Goal: Task Accomplishment & Management: Manage account settings

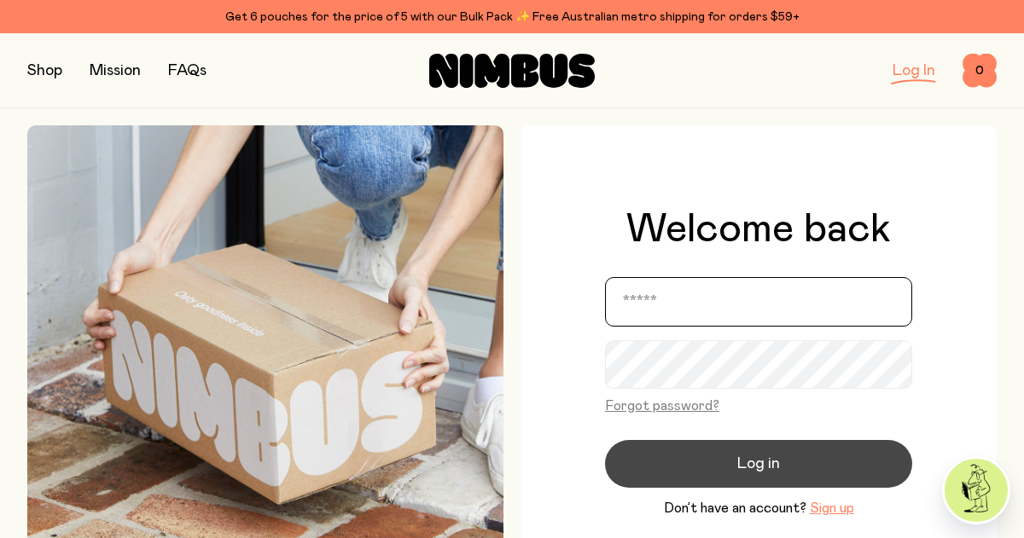
type input "**********"
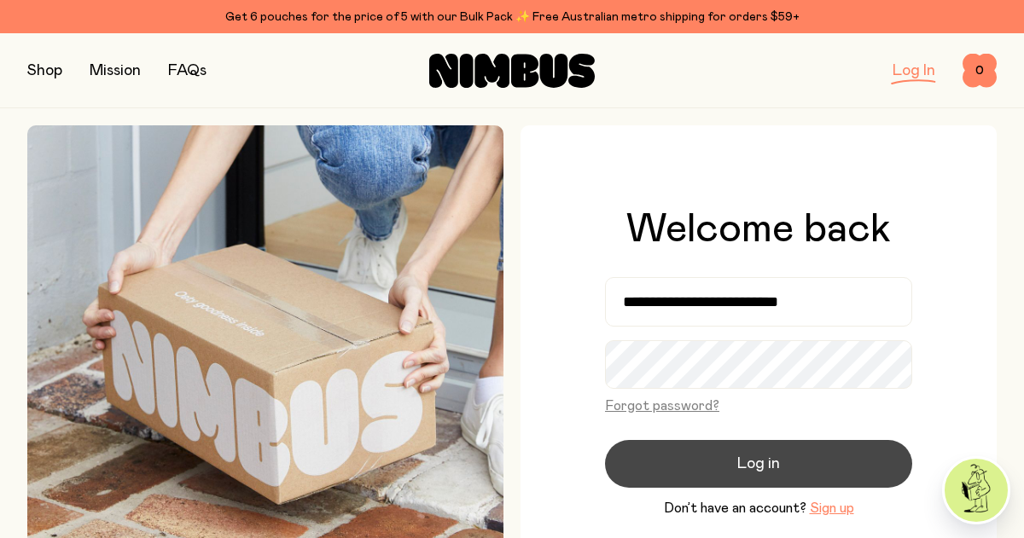
click at [742, 465] on span "Log in" at bounding box center [758, 464] width 43 height 24
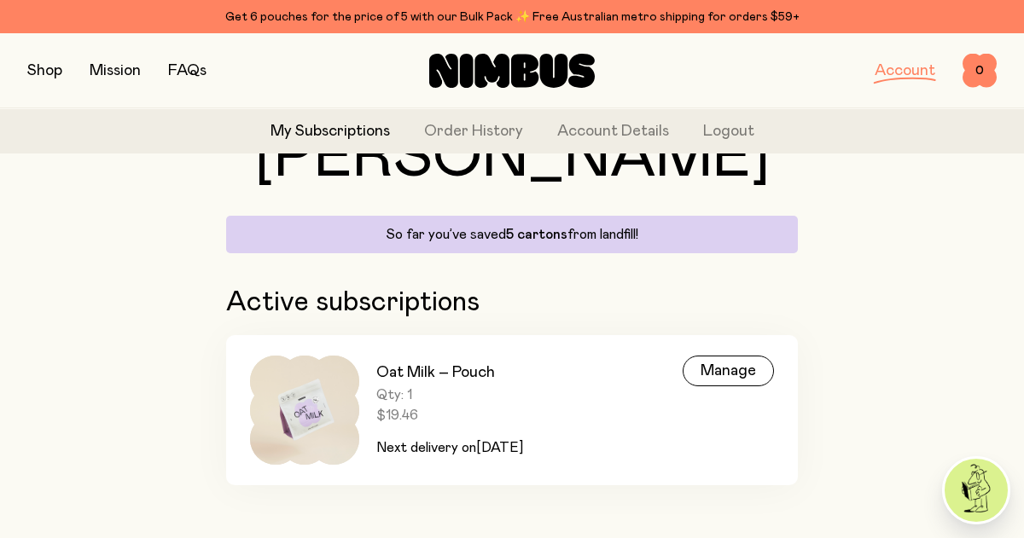
scroll to position [95, 0]
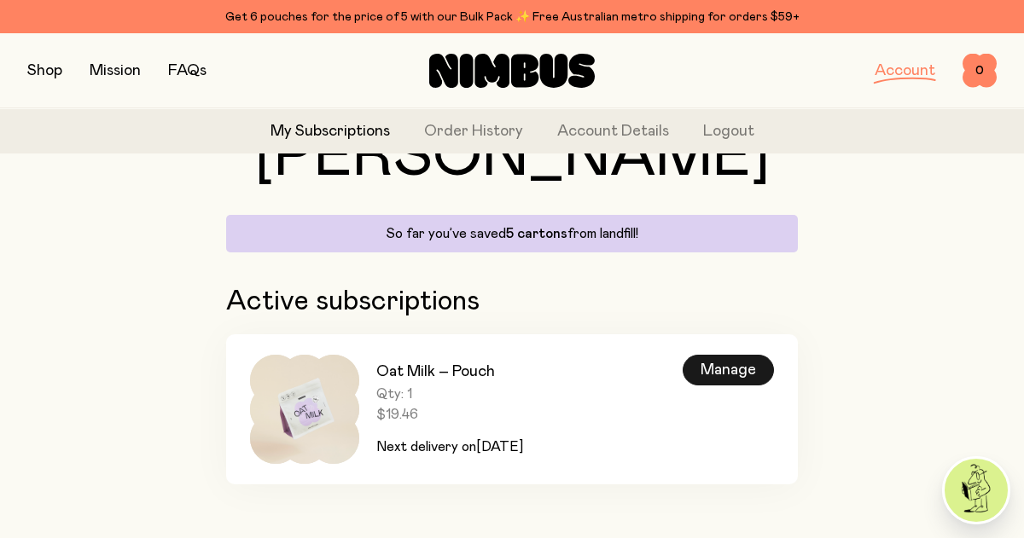
click at [705, 372] on div "Manage" at bounding box center [727, 370] width 91 height 31
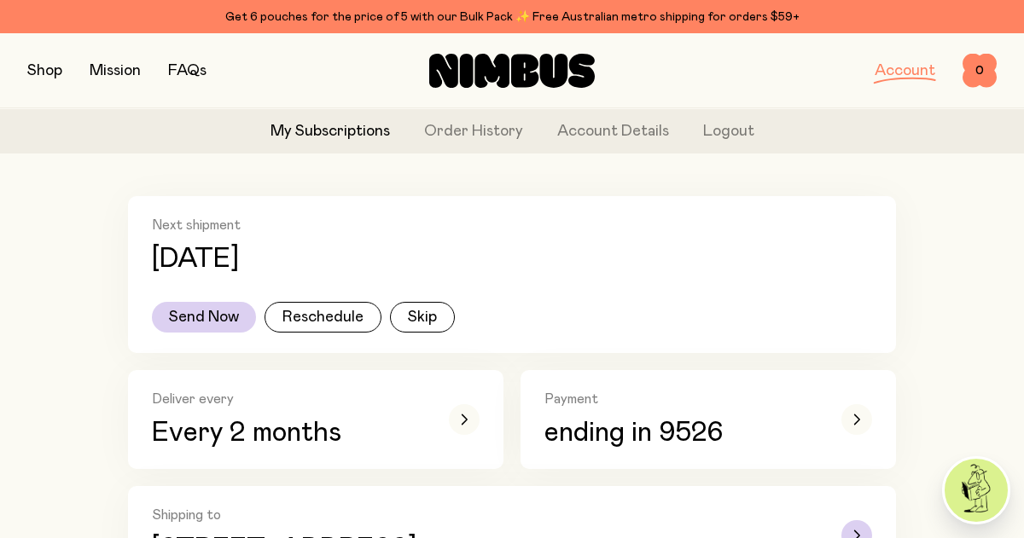
scroll to position [231, 0]
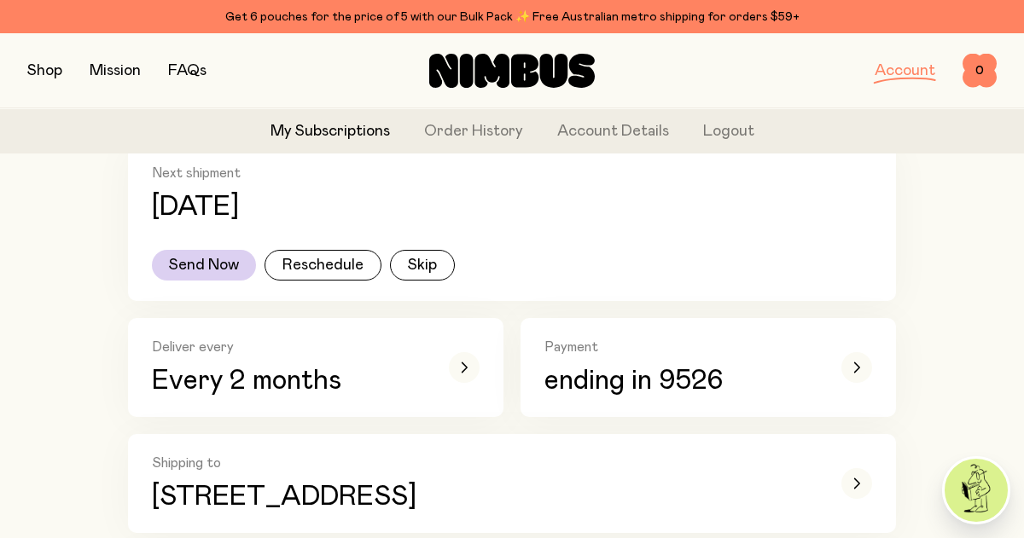
click at [335, 141] on link "My Subscriptions" at bounding box center [329, 131] width 119 height 23
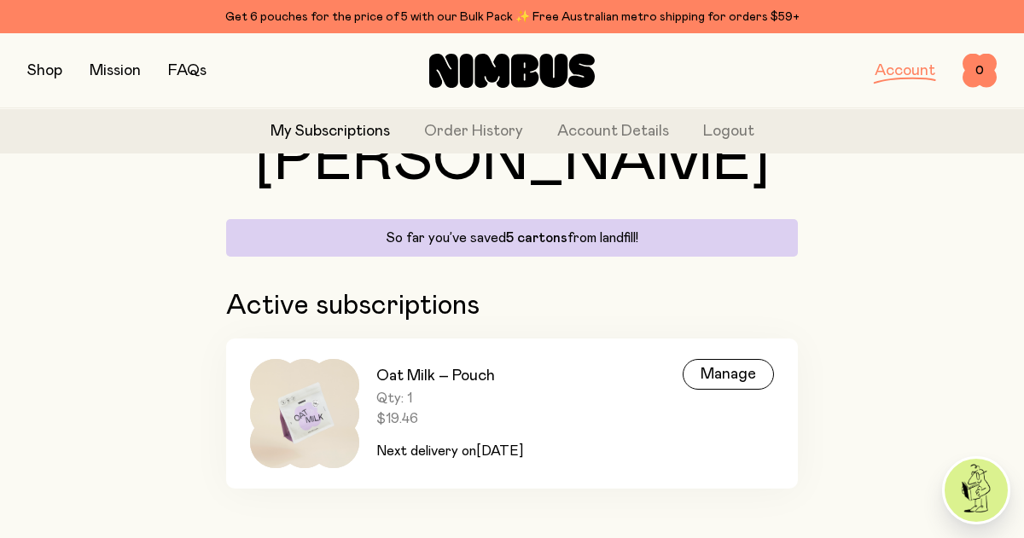
scroll to position [95, 0]
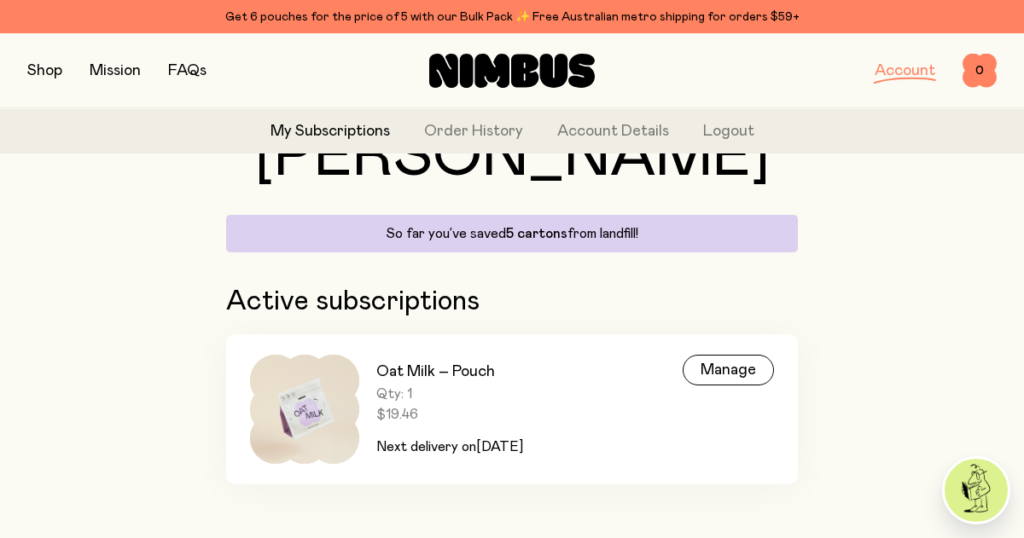
click at [477, 427] on div "Oat Milk – Pouch Qty: 1 $19.46 Next delivery [DATE][DATE]" at bounding box center [449, 409] width 147 height 109
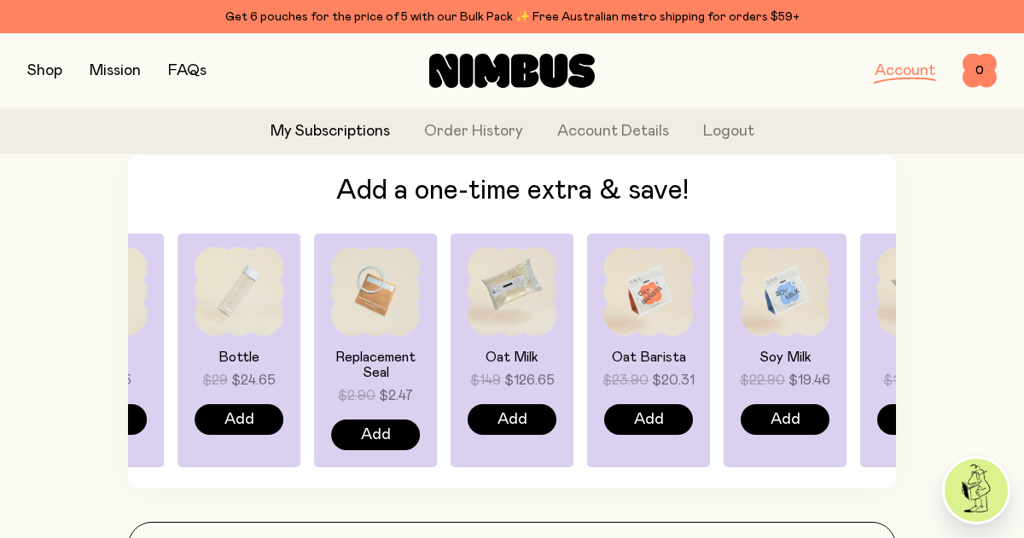
scroll to position [1244, 0]
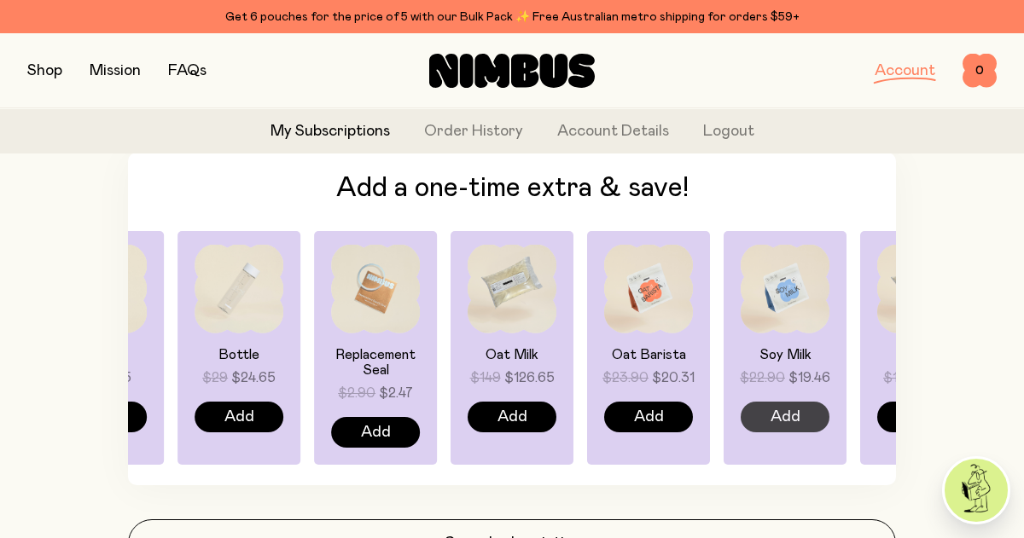
click at [776, 418] on span "Add" at bounding box center [785, 417] width 30 height 24
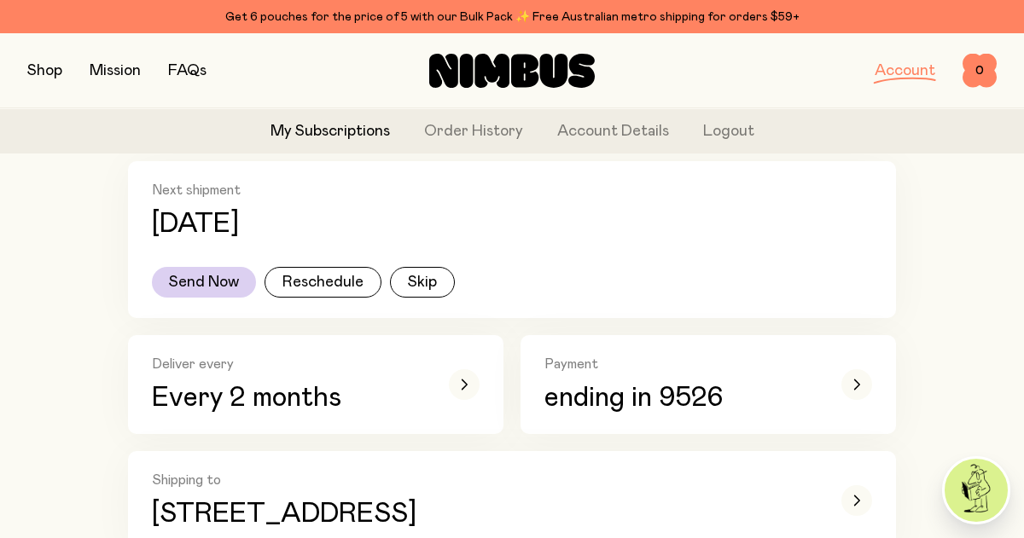
scroll to position [212, 0]
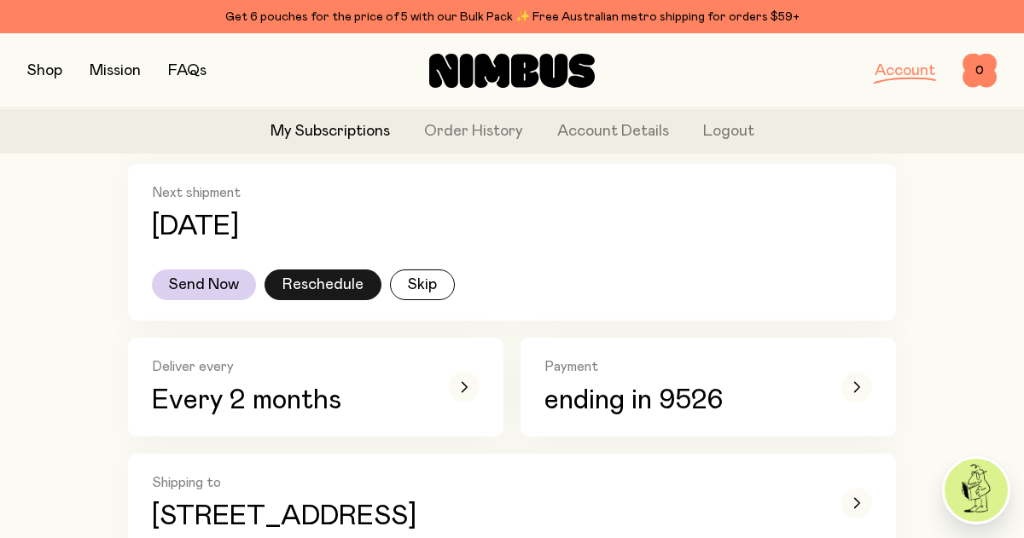
click at [339, 278] on button "Reschedule" at bounding box center [322, 285] width 117 height 31
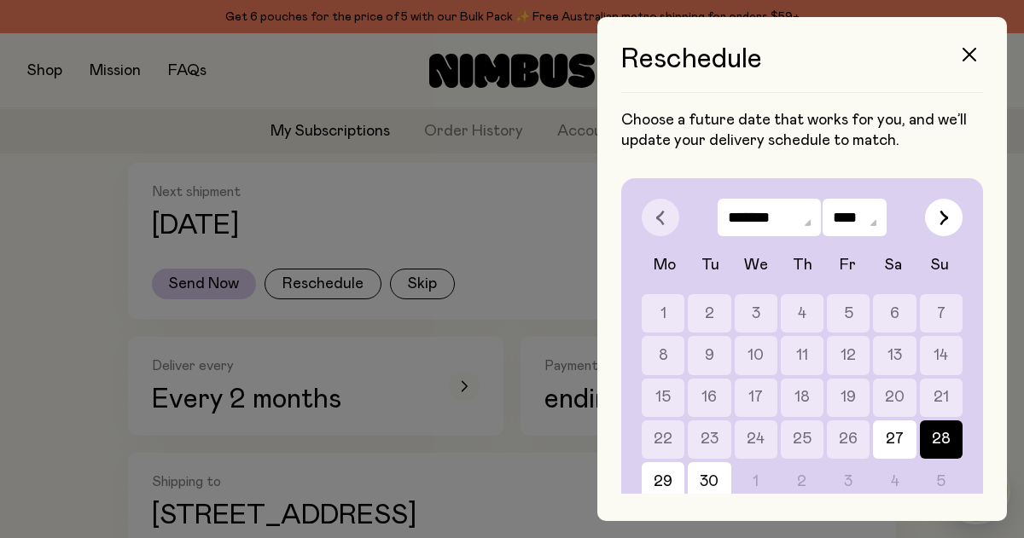
scroll to position [65, 0]
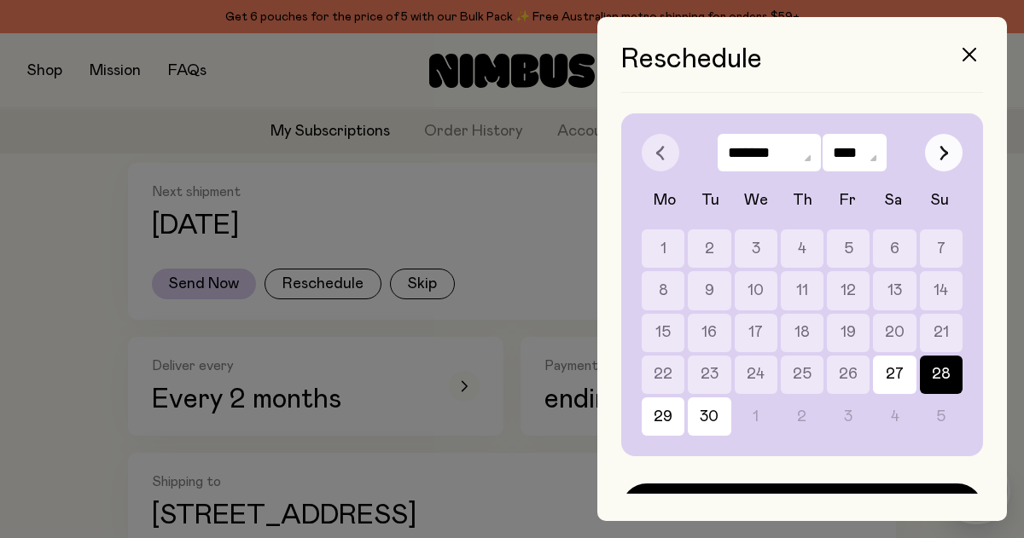
click at [943, 158] on icon "button" at bounding box center [943, 152] width 9 height 15
select select "*"
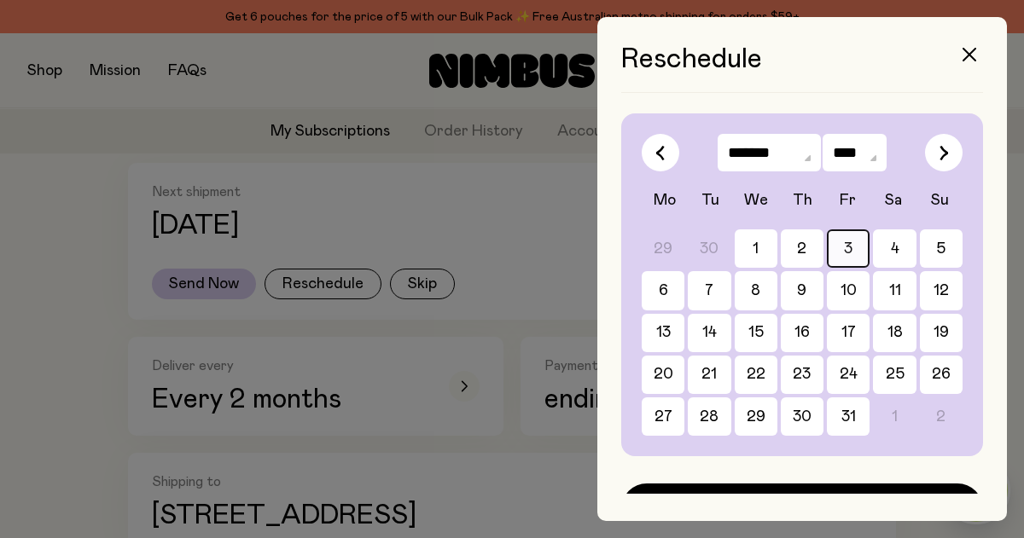
click at [847, 252] on button "3" at bounding box center [848, 248] width 43 height 38
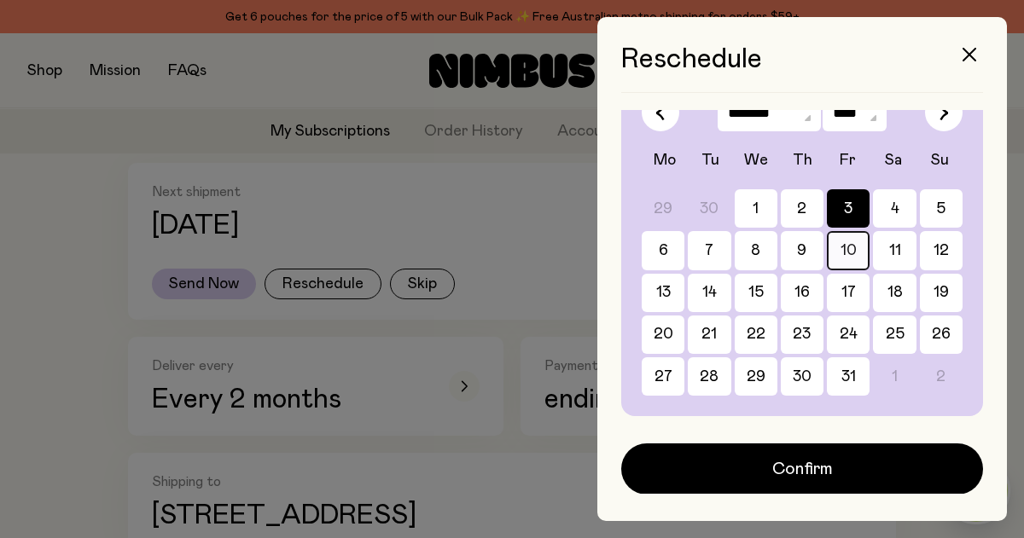
scroll to position [104, 0]
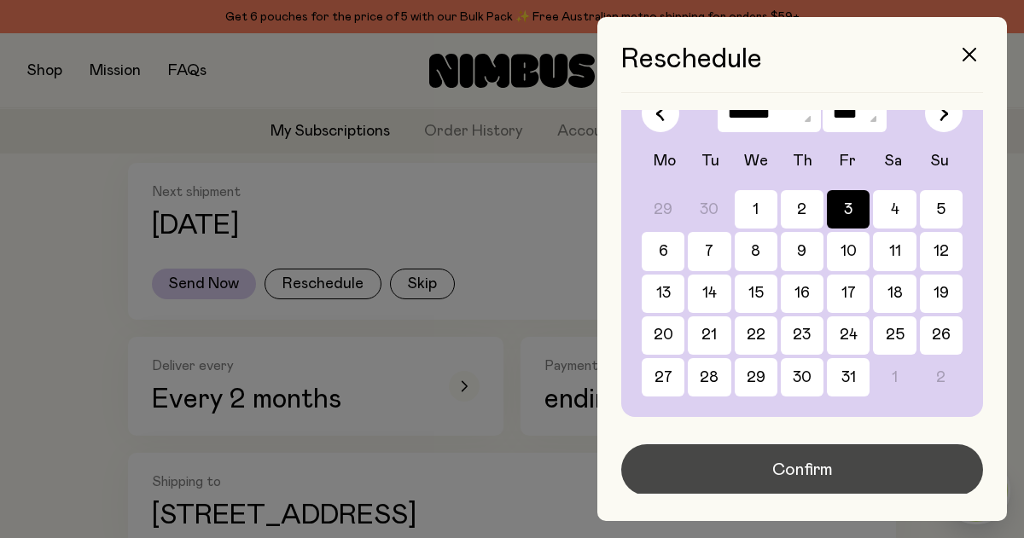
click at [740, 464] on button "Confirm" at bounding box center [802, 469] width 362 height 51
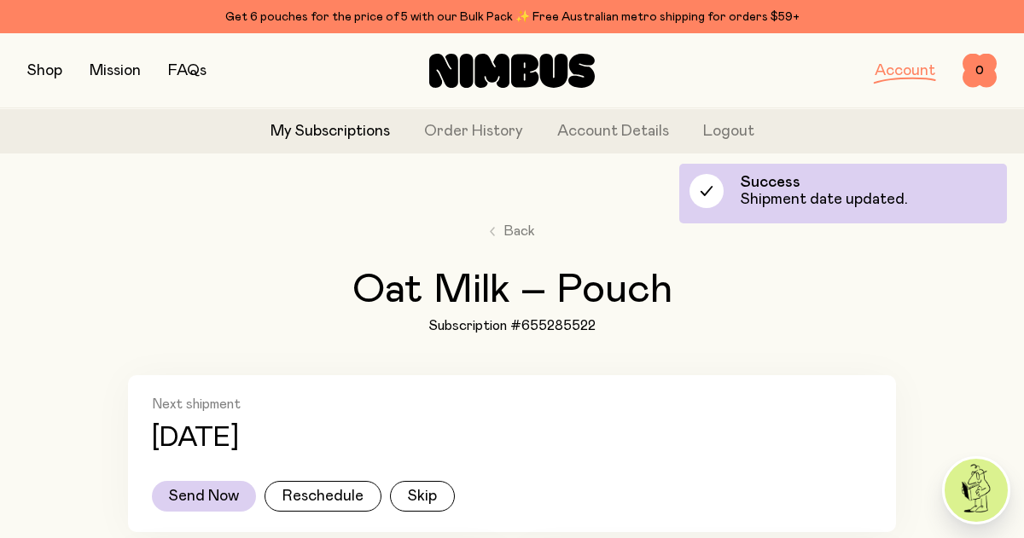
scroll to position [212, 0]
